Goal: Task Accomplishment & Management: Manage account settings

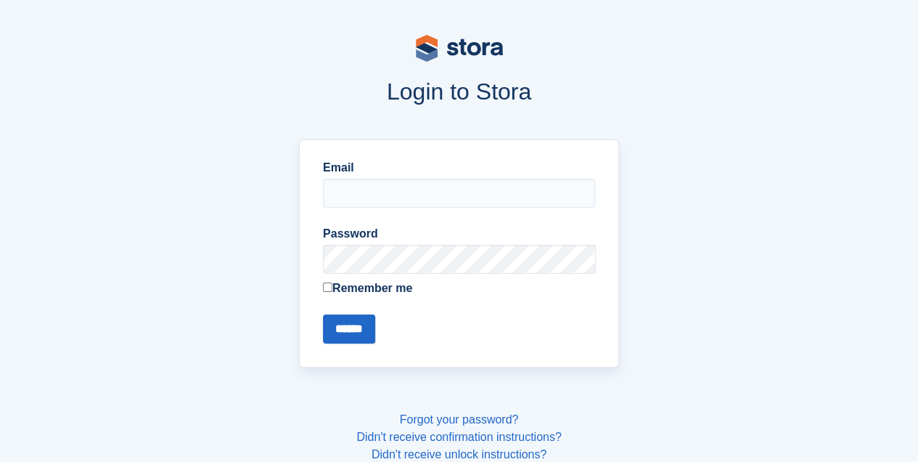
type input "**********"
click at [364, 316] on input "******" at bounding box center [349, 328] width 52 height 29
